Goal: Information Seeking & Learning: Learn about a topic

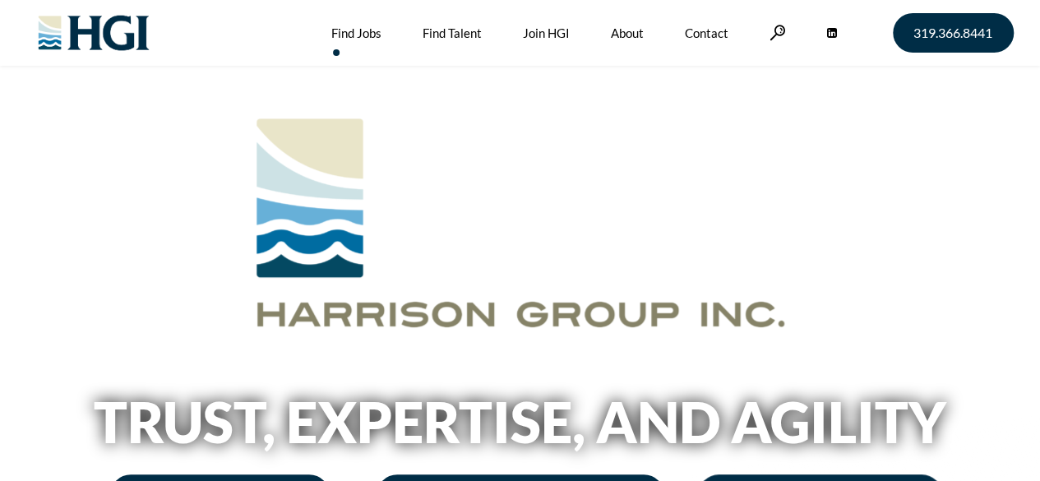
click at [360, 29] on link "Find Jobs" at bounding box center [356, 33] width 50 height 66
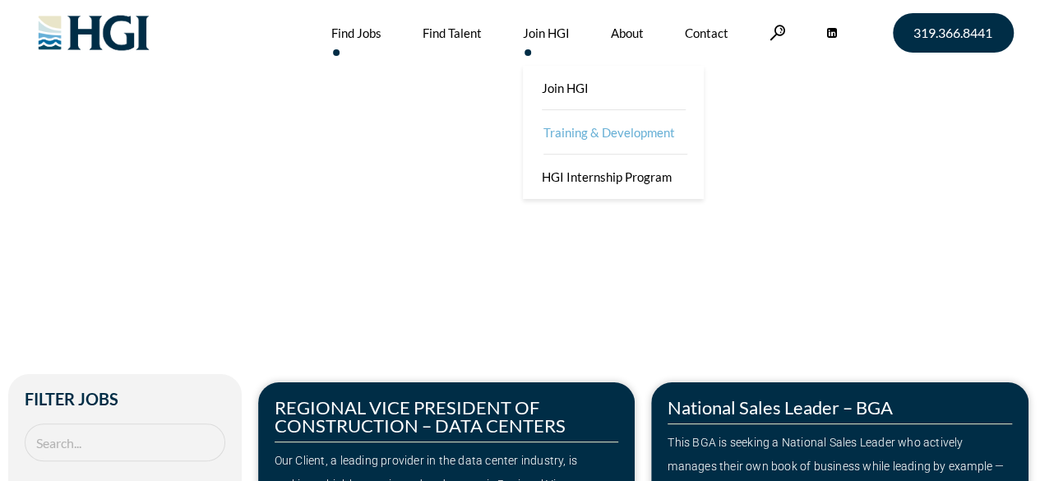
click at [575, 137] on link "Training & Development" at bounding box center [614, 132] width 181 height 44
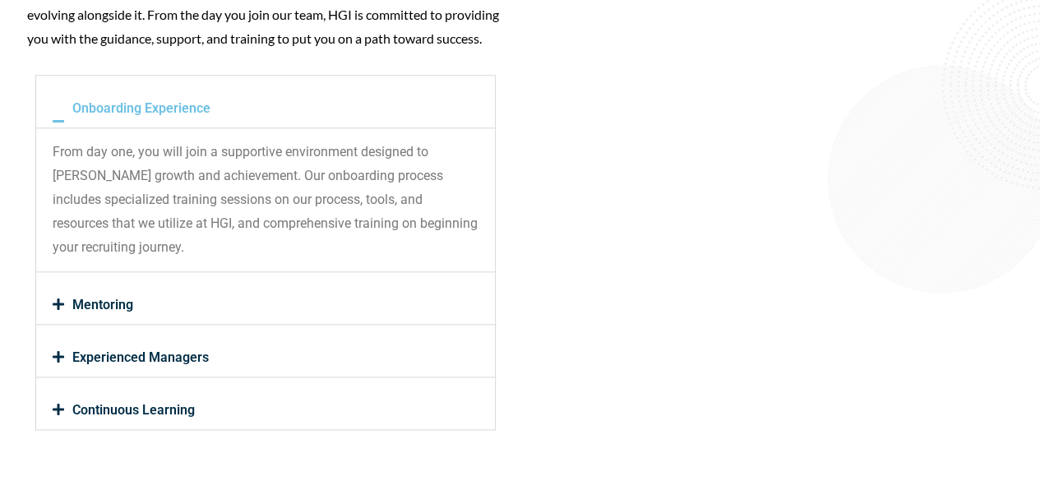
scroll to position [807, 0]
click at [72, 312] on link "Mentoring" at bounding box center [102, 304] width 61 height 16
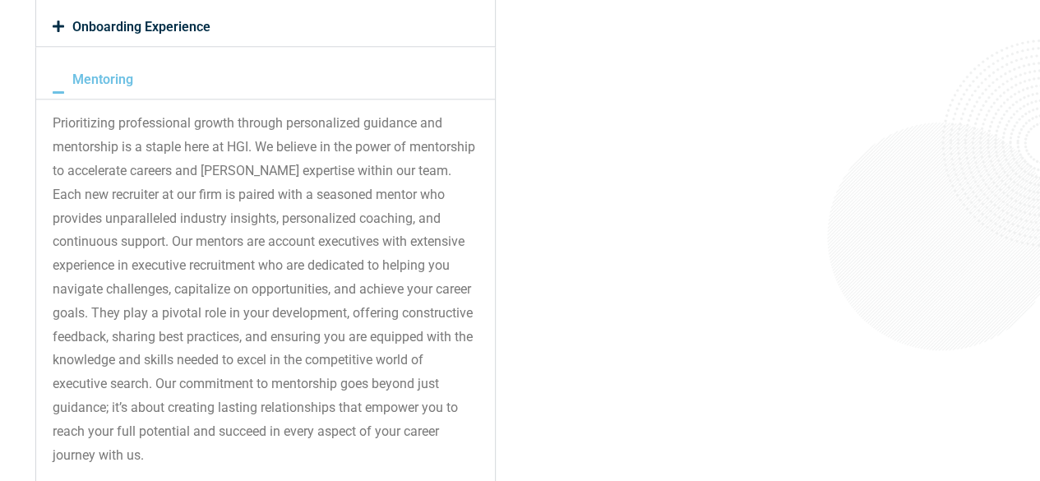
scroll to position [1272, 0]
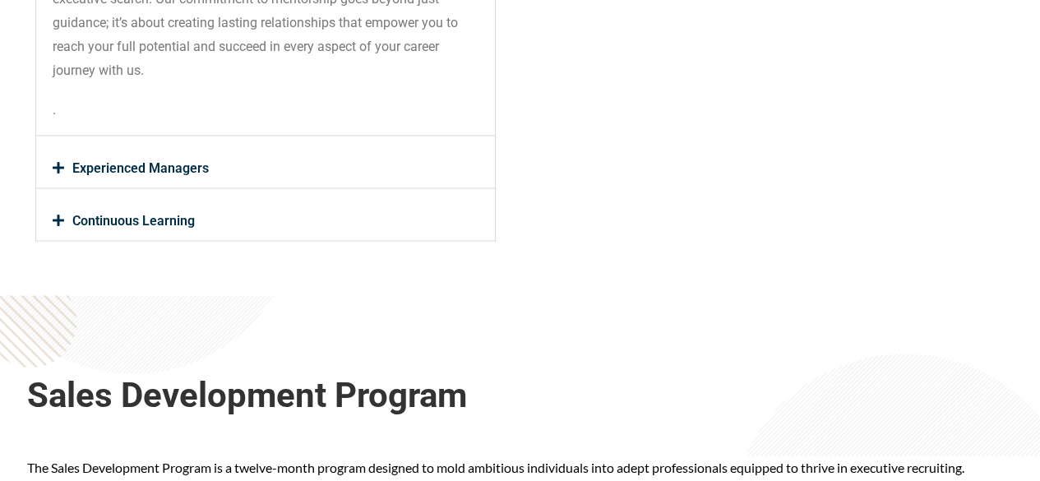
click at [55, 174] on icon at bounding box center [59, 167] width 12 height 13
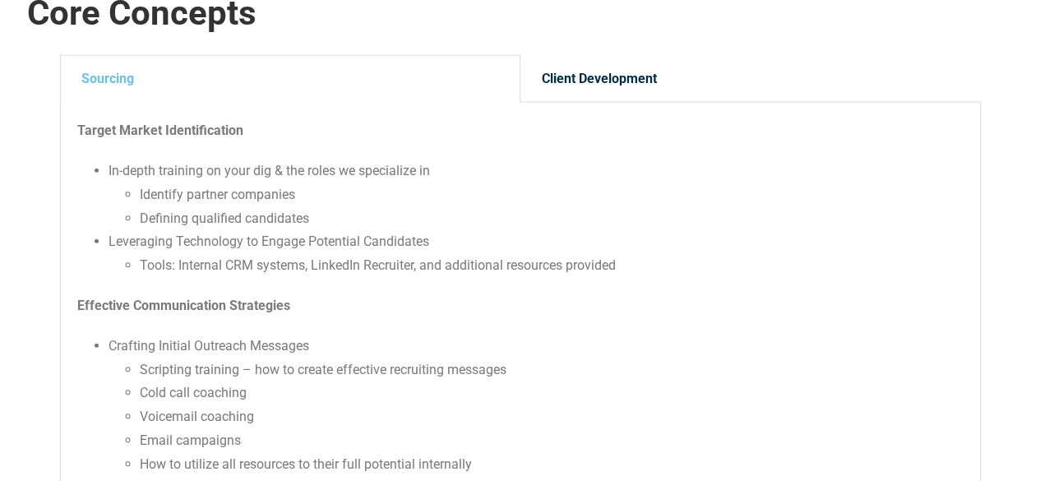
scroll to position [1853, 0]
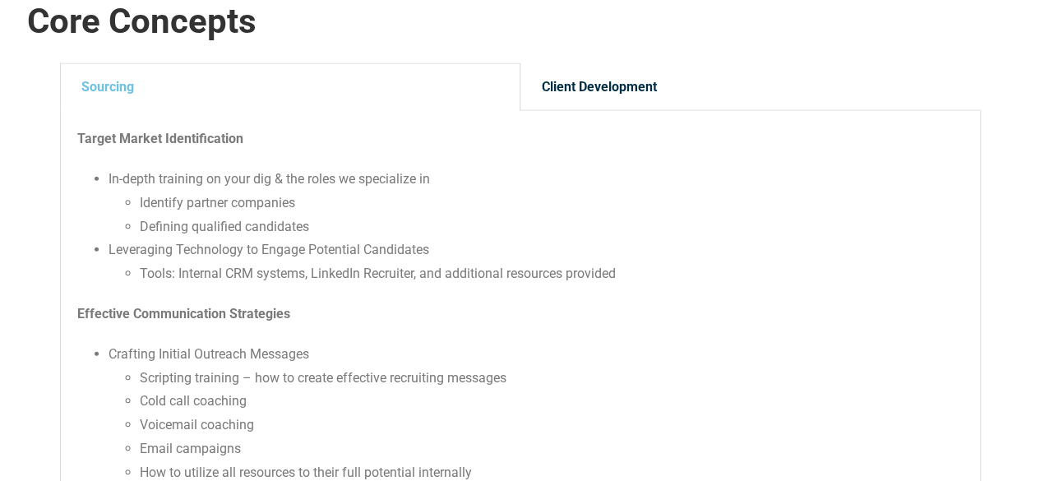
click at [587, 111] on div "Client Development" at bounding box center [750, 87] width 460 height 48
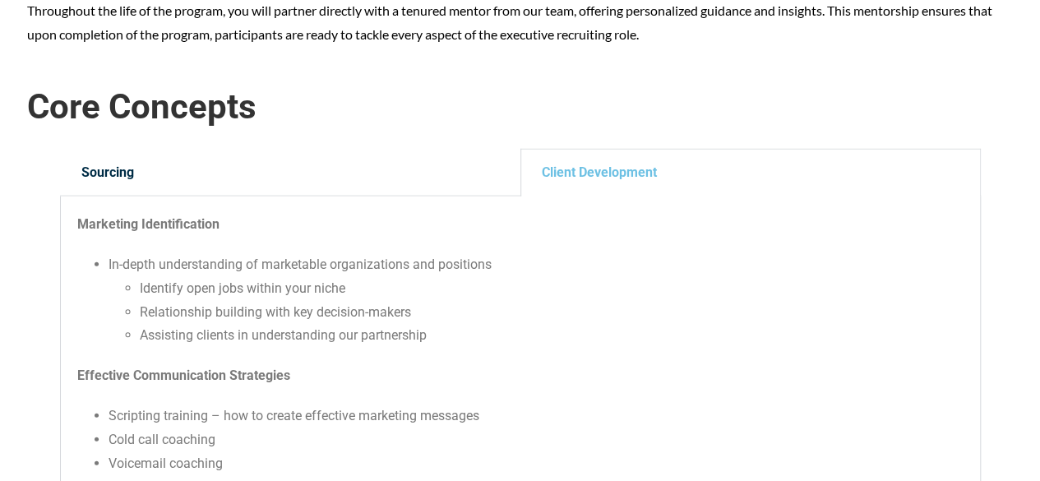
scroll to position [1765, 0]
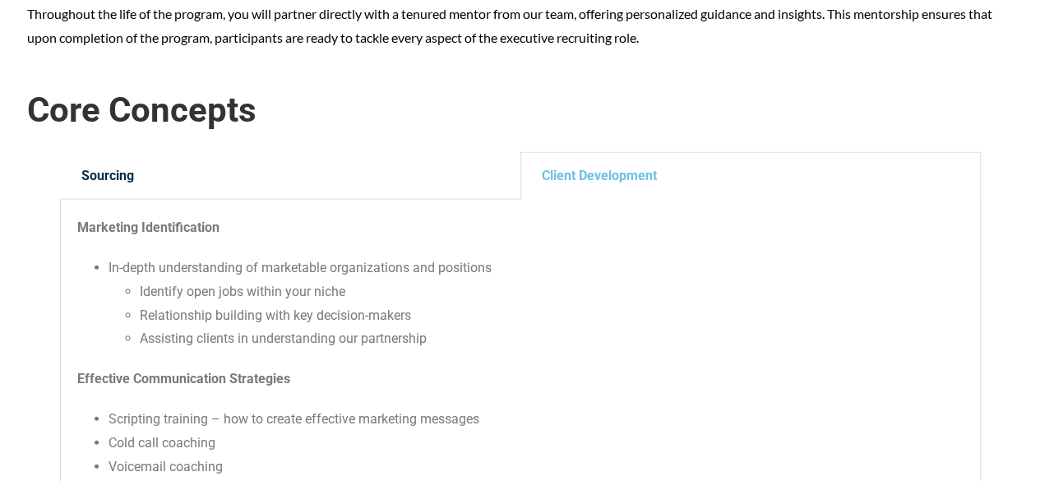
click at [132, 192] on div "Sourcing" at bounding box center [290, 176] width 460 height 48
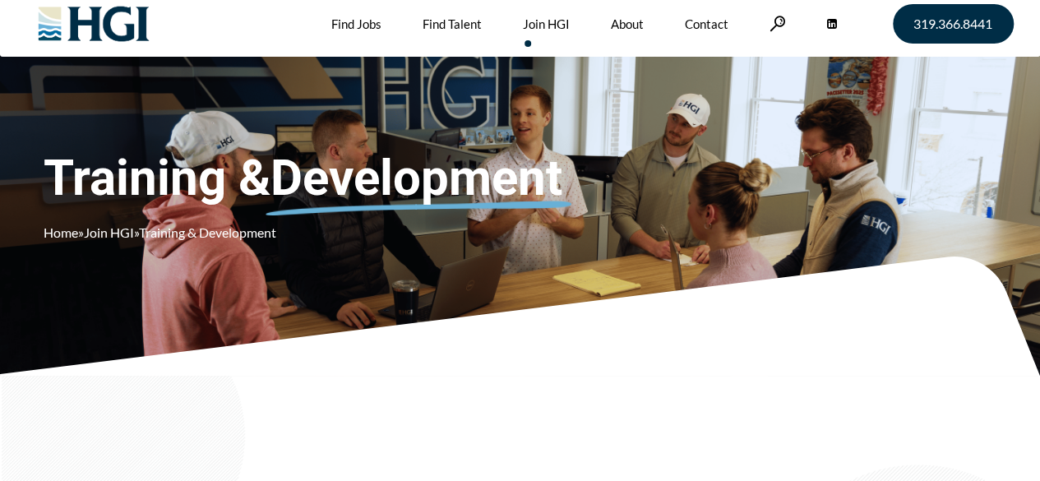
scroll to position [0, 0]
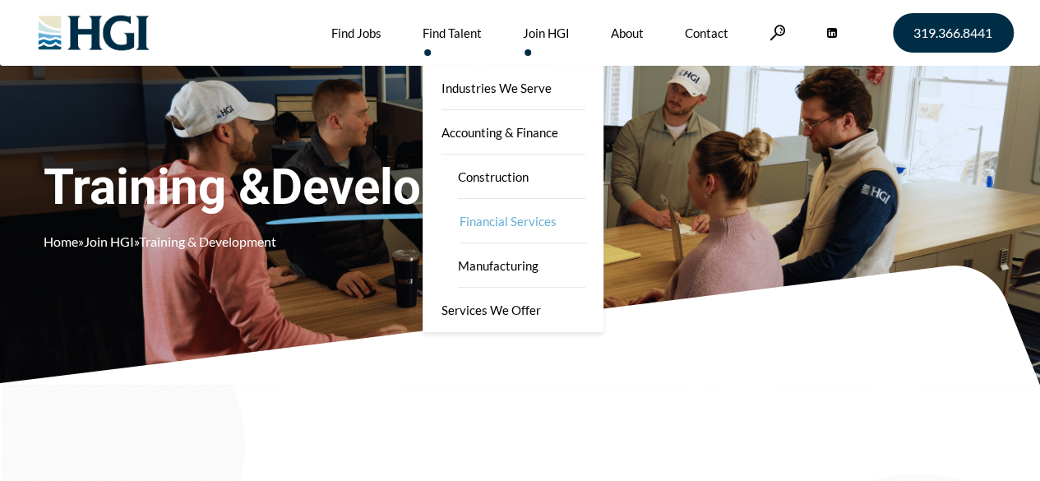
click at [485, 227] on link "Financial Services" at bounding box center [523, 221] width 164 height 44
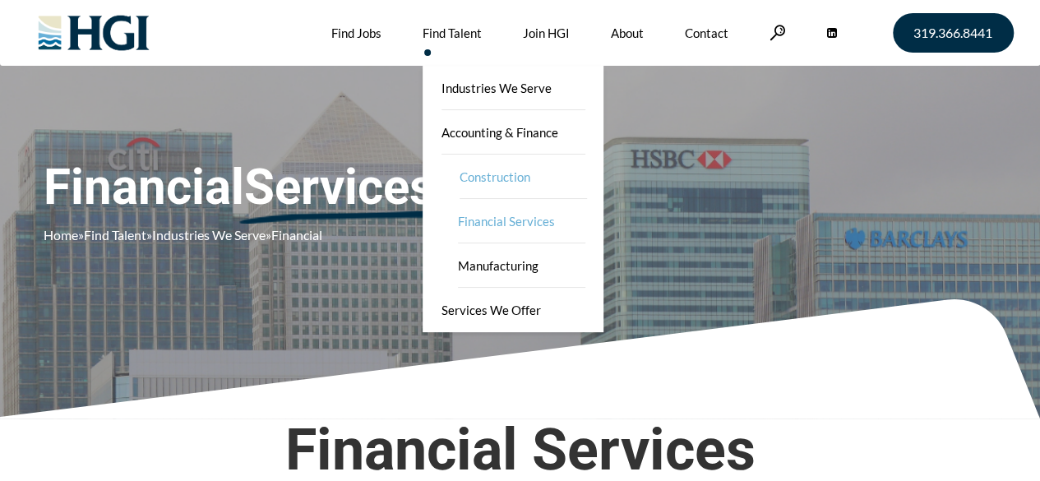
click at [487, 180] on link "Construction" at bounding box center [523, 177] width 164 height 44
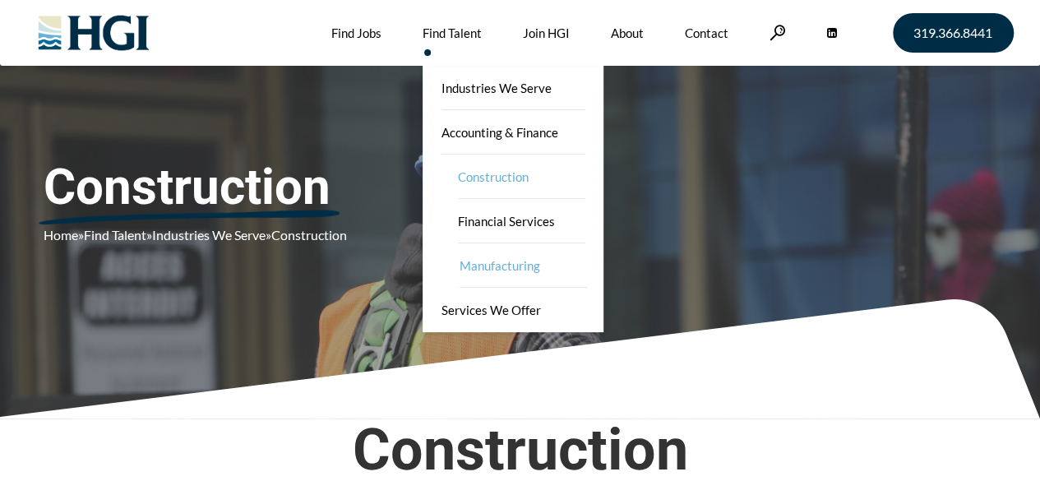
click at [488, 270] on link "Manufacturing" at bounding box center [523, 265] width 164 height 44
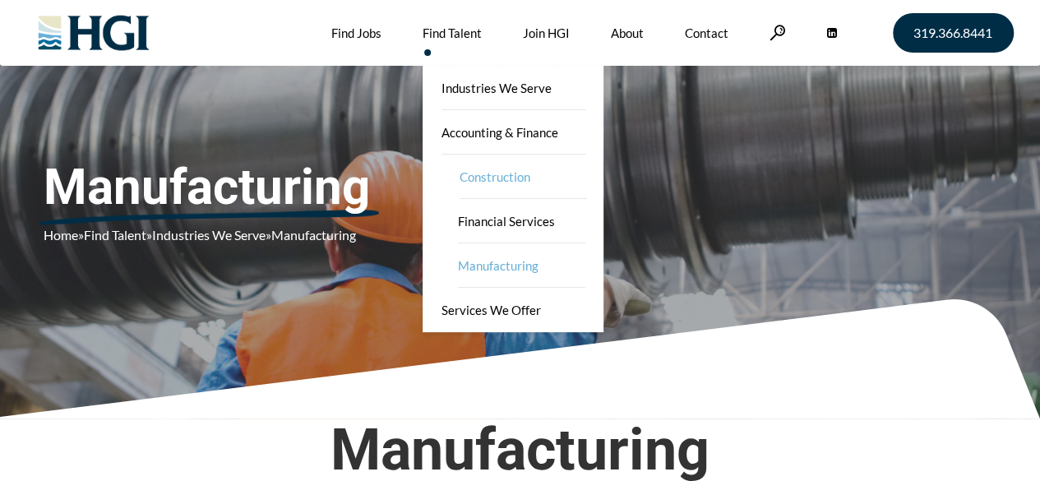
click at [480, 183] on link "Construction" at bounding box center [523, 177] width 164 height 44
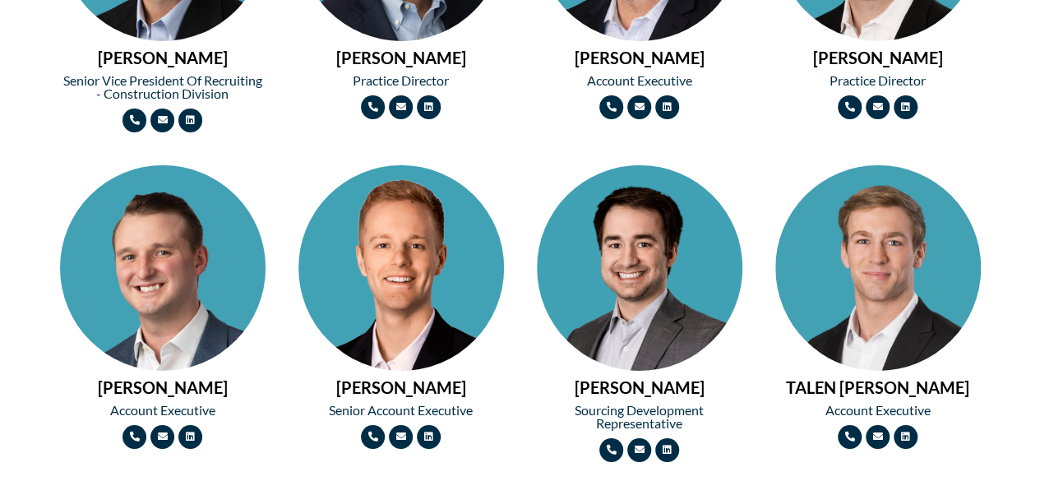
scroll to position [2711, 0]
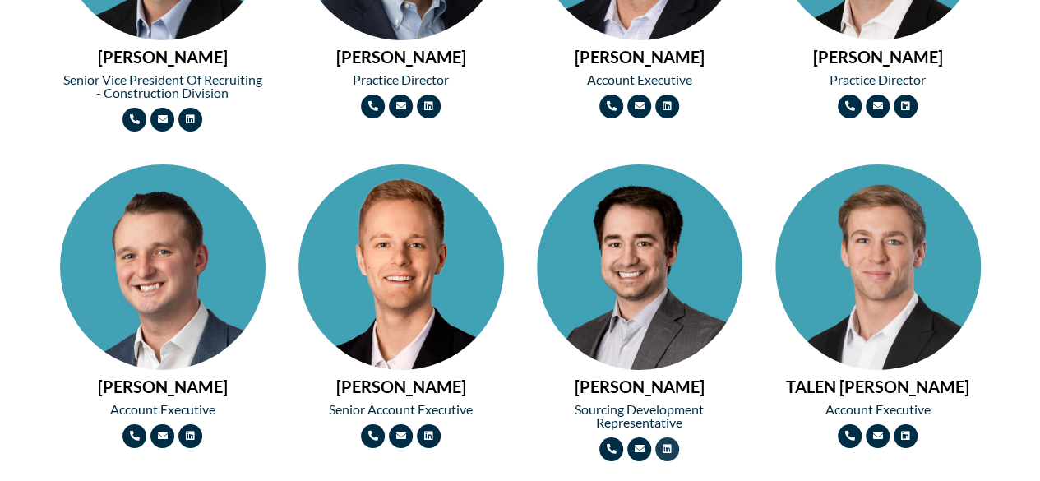
click at [664, 451] on link "Linkedin" at bounding box center [667, 449] width 24 height 24
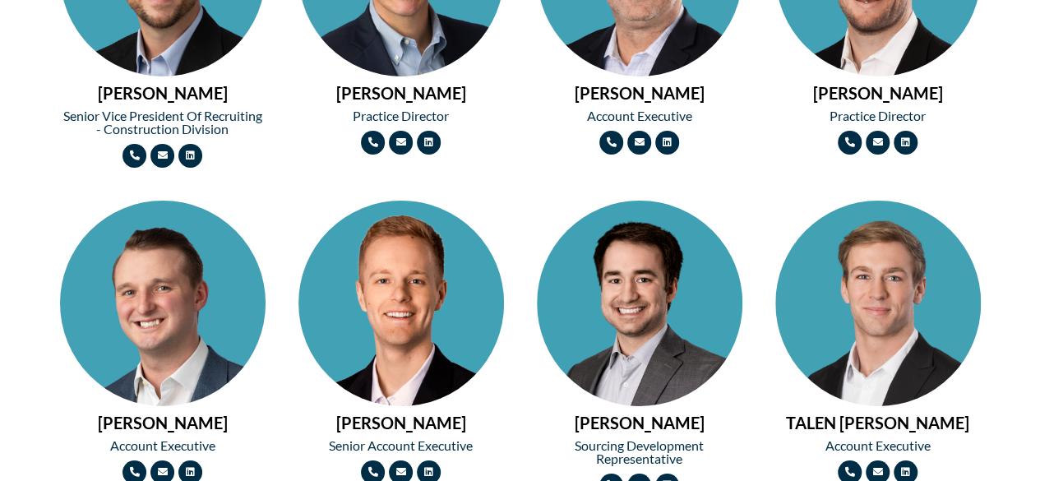
scroll to position [2753, 0]
